Goal: Information Seeking & Learning: Compare options

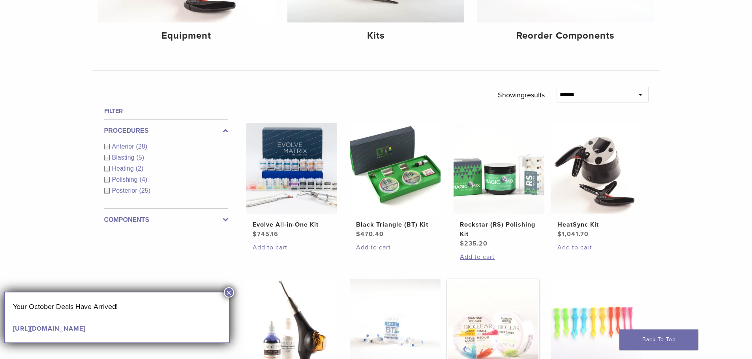
scroll to position [197, 0]
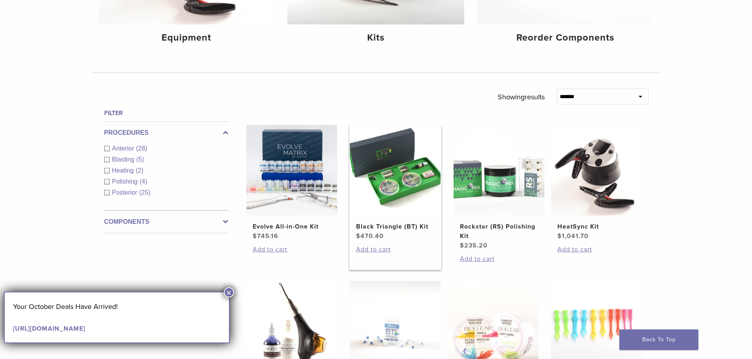
click at [397, 232] on span "$ 470.40" at bounding box center [395, 236] width 78 height 9
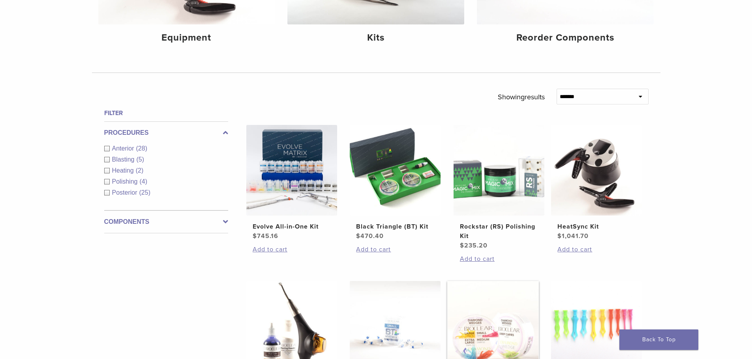
click at [490, 281] on link "Diamond Wedge Kits $ 77.62" at bounding box center [493, 339] width 92 height 116
click at [267, 219] on link "Evolve All-in-One Kit $ 745.16" at bounding box center [292, 183] width 92 height 116
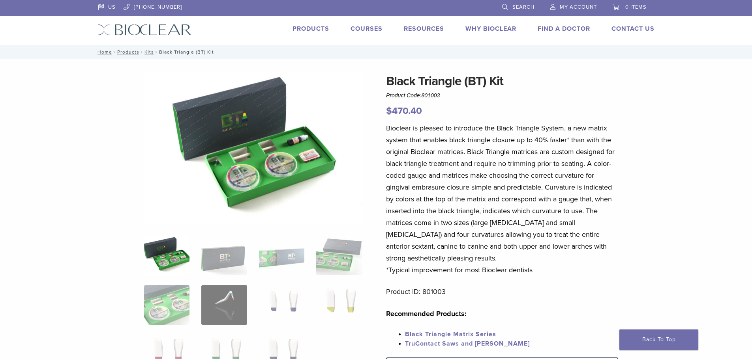
scroll to position [118, 0]
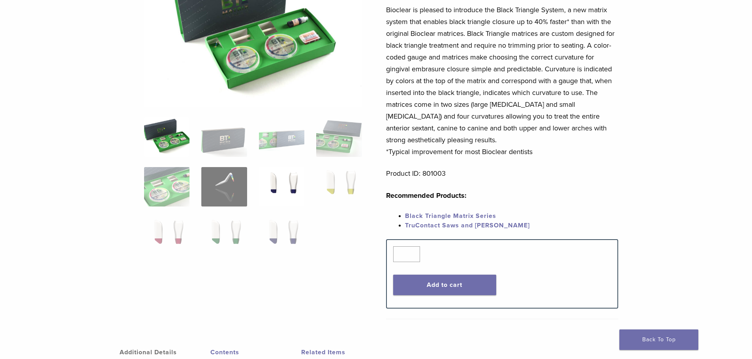
click at [281, 180] on img at bounding box center [281, 186] width 45 height 39
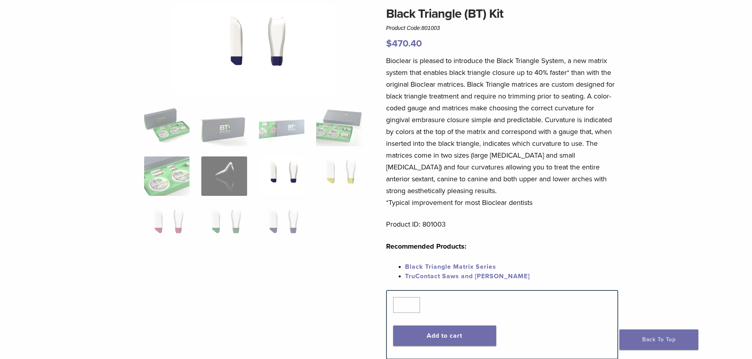
scroll to position [0, 0]
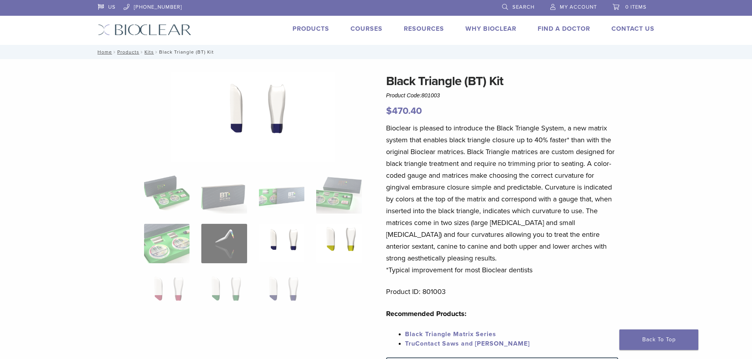
click at [328, 244] on img at bounding box center [338, 243] width 45 height 39
click at [159, 236] on img at bounding box center [166, 243] width 45 height 39
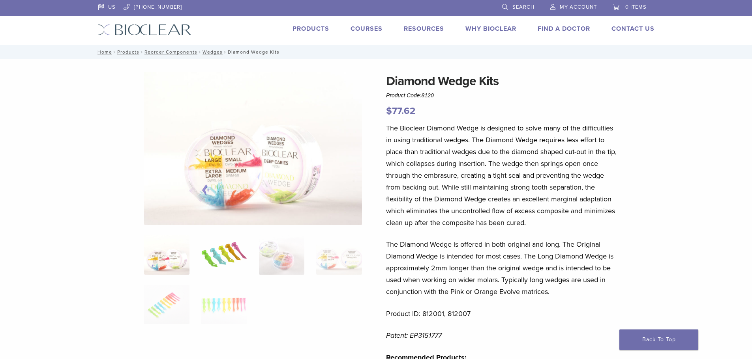
click at [213, 262] on img at bounding box center [223, 255] width 45 height 39
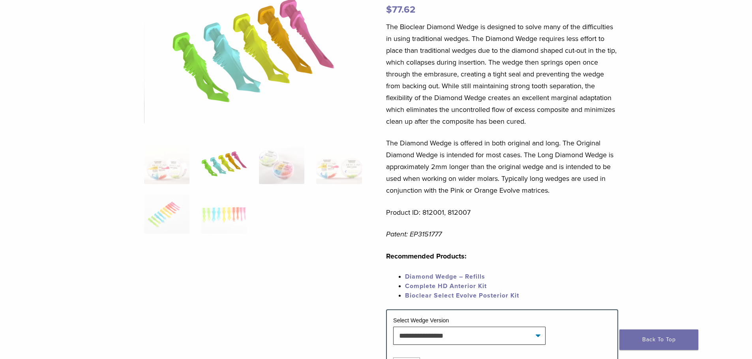
scroll to position [118, 0]
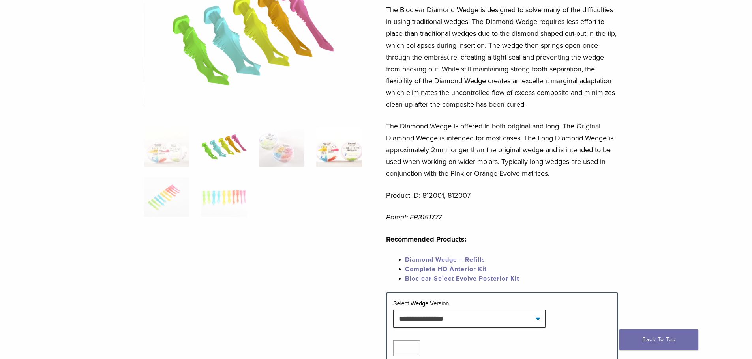
click at [323, 156] on img at bounding box center [338, 147] width 45 height 39
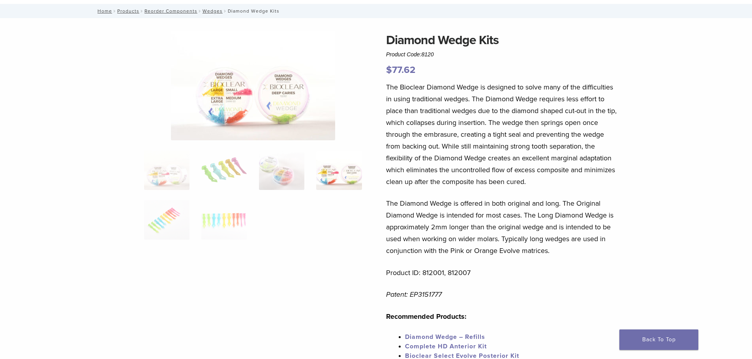
scroll to position [39, 0]
